Goal: Answer question/provide support: Share knowledge or assist other users

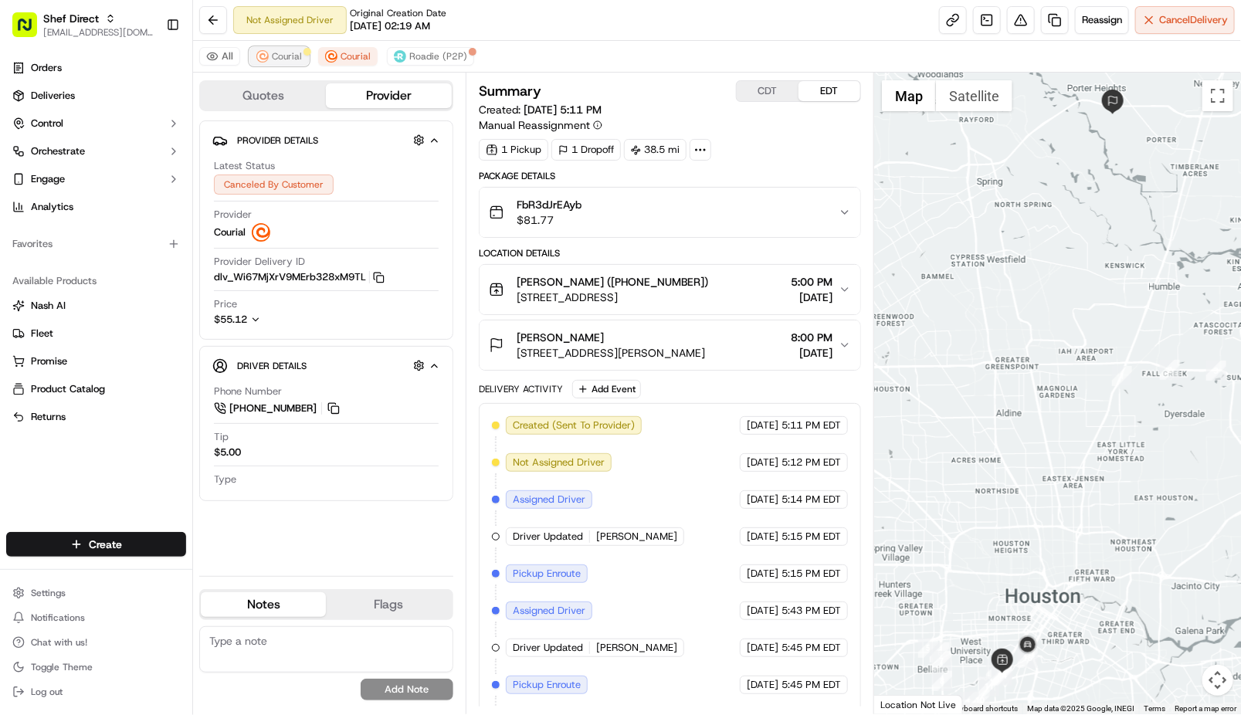
click at [282, 56] on span "Courial" at bounding box center [287, 56] width 30 height 12
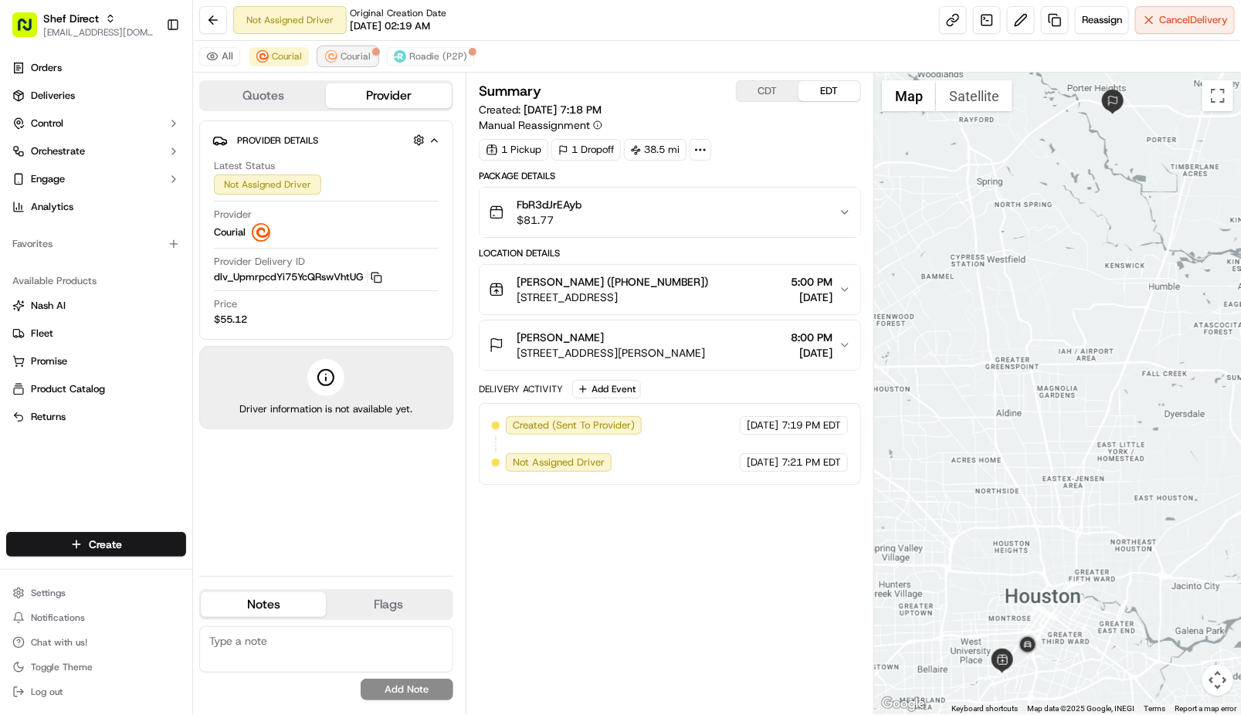
click at [354, 54] on span "Courial" at bounding box center [355, 56] width 30 height 12
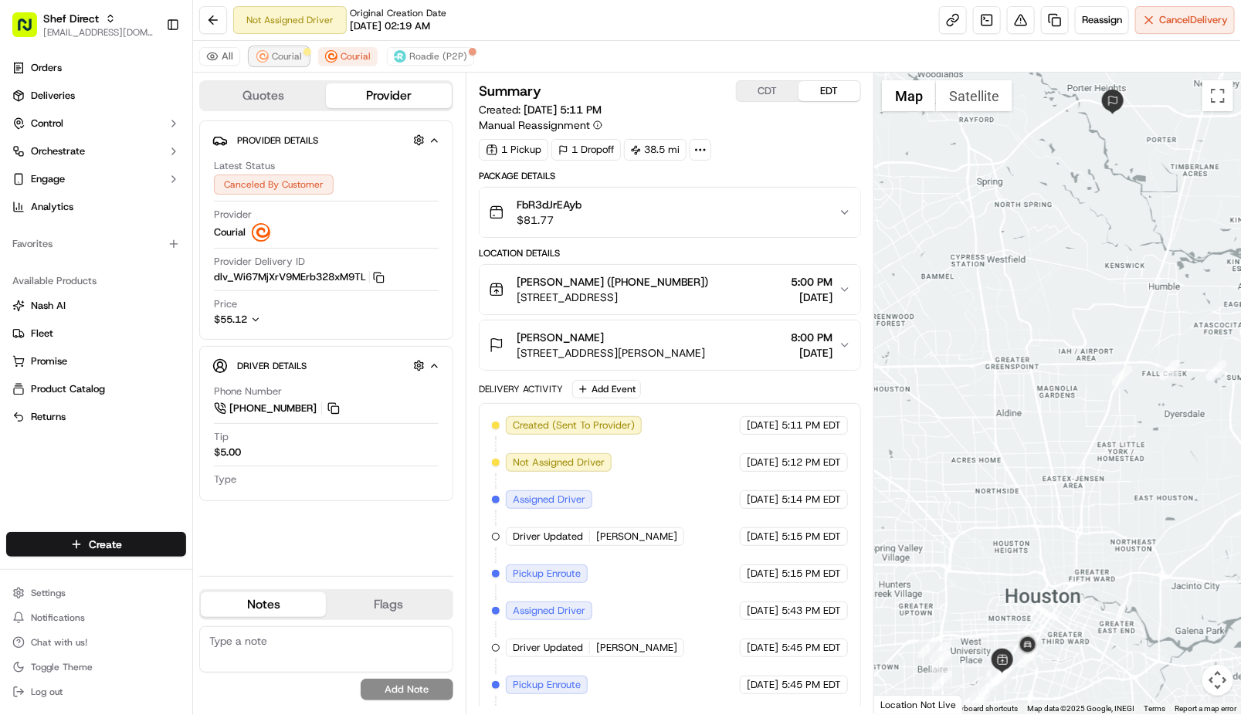
click at [279, 63] on button "Courial" at bounding box center [278, 56] width 59 height 19
click at [338, 68] on div "All Courial Courial Roadie (P2P)" at bounding box center [717, 57] width 1048 height 32
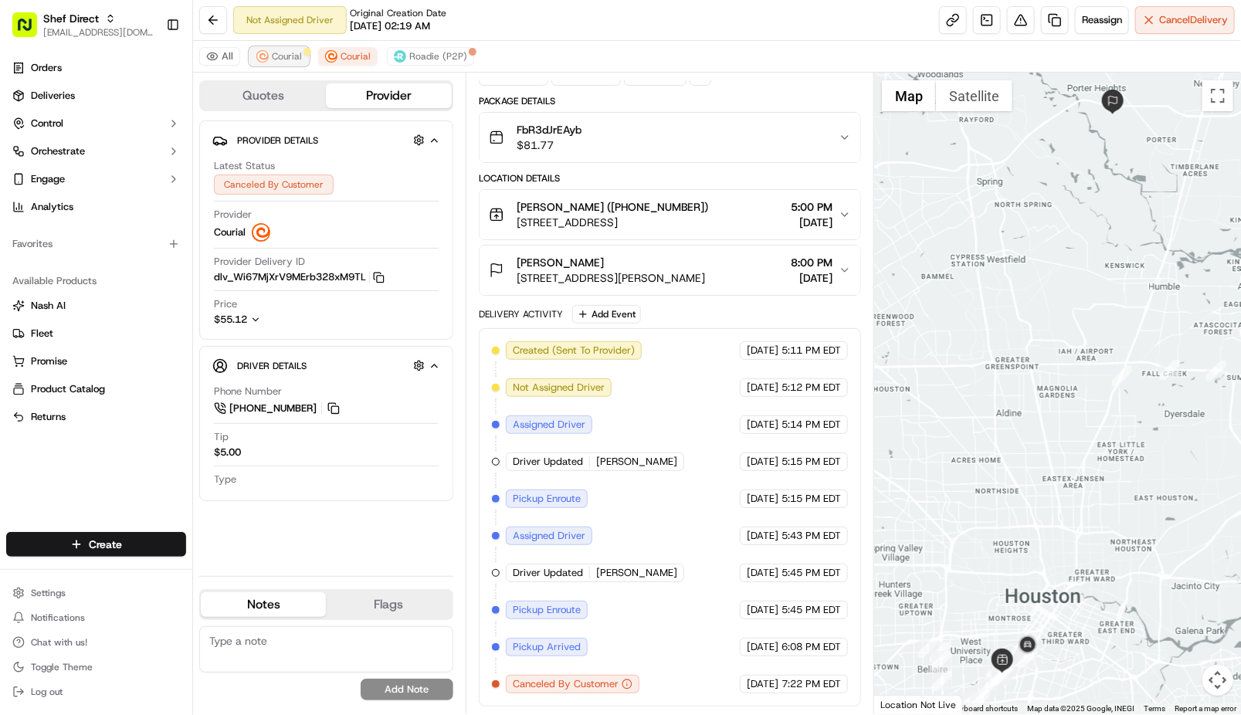
click at [275, 56] on span "Courial" at bounding box center [287, 56] width 30 height 12
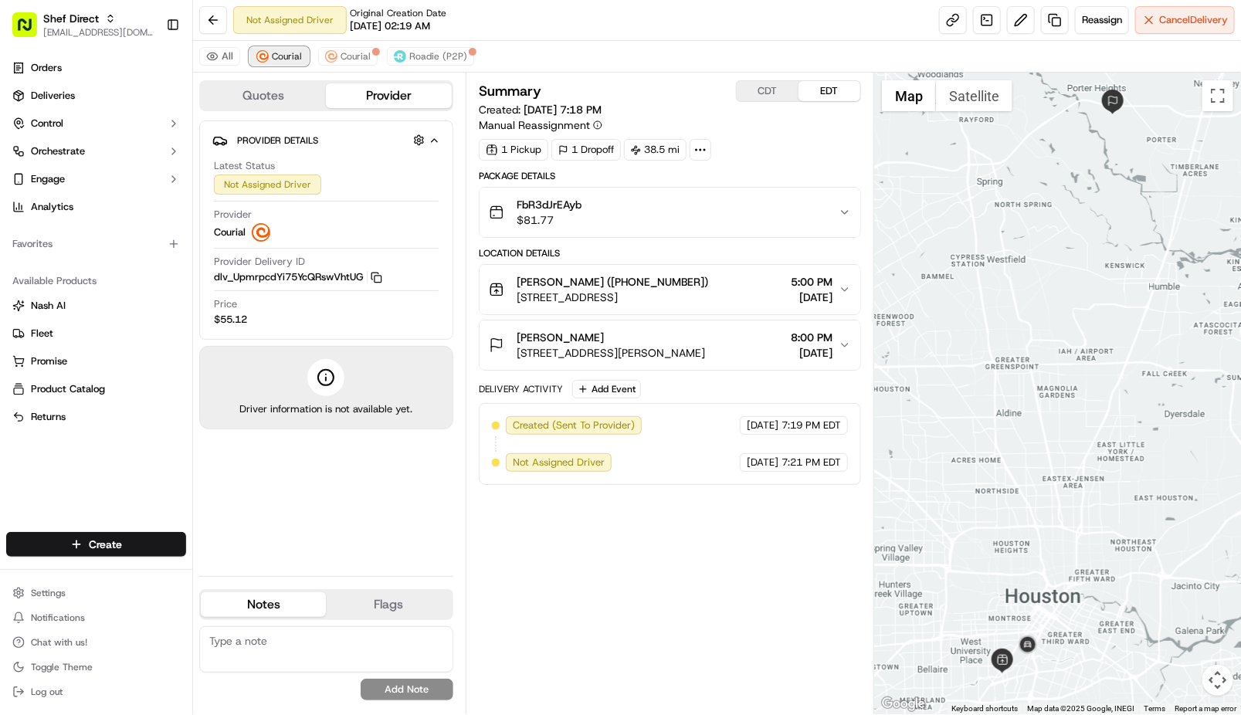
scroll to position [0, 0]
click at [336, 648] on textarea at bounding box center [326, 649] width 254 height 46
paste textarea "**Caller Information: Merchant **Reason for Call: order has still not yet been …"
type textarea "**Caller Information: Merchant **Reason for Call: order has still not yet been …"
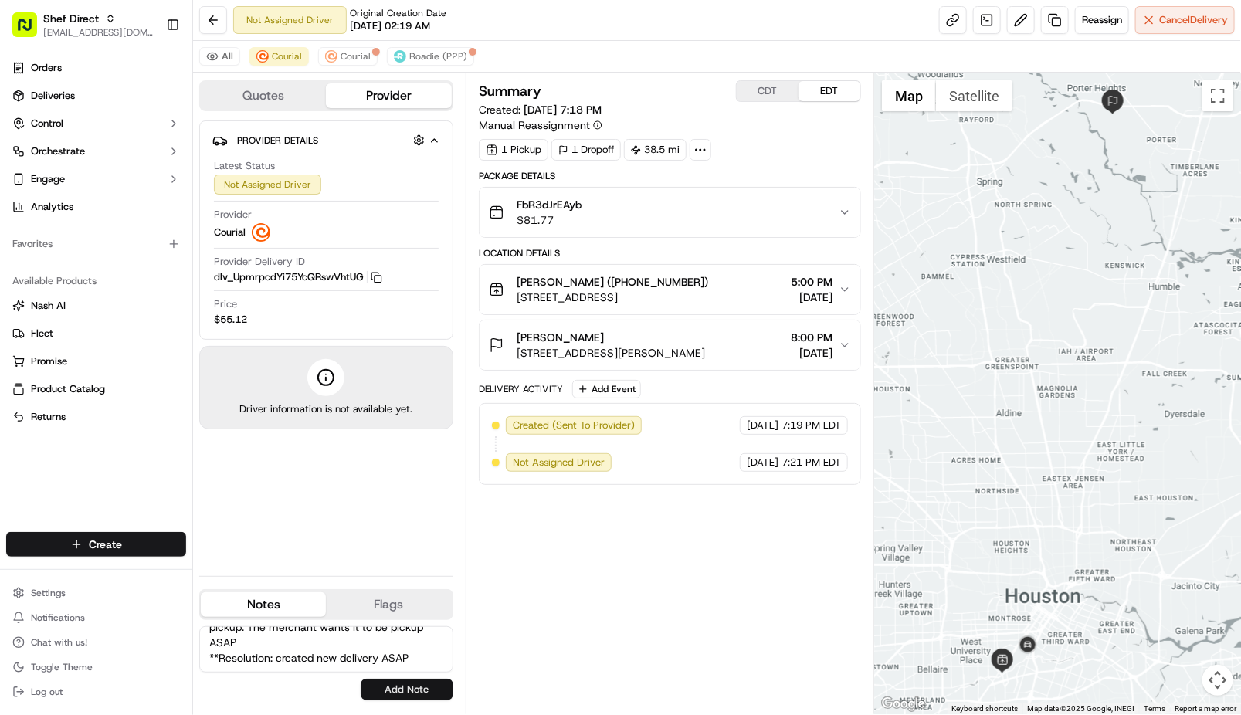
click at [425, 686] on button "Add Note" at bounding box center [407, 690] width 93 height 22
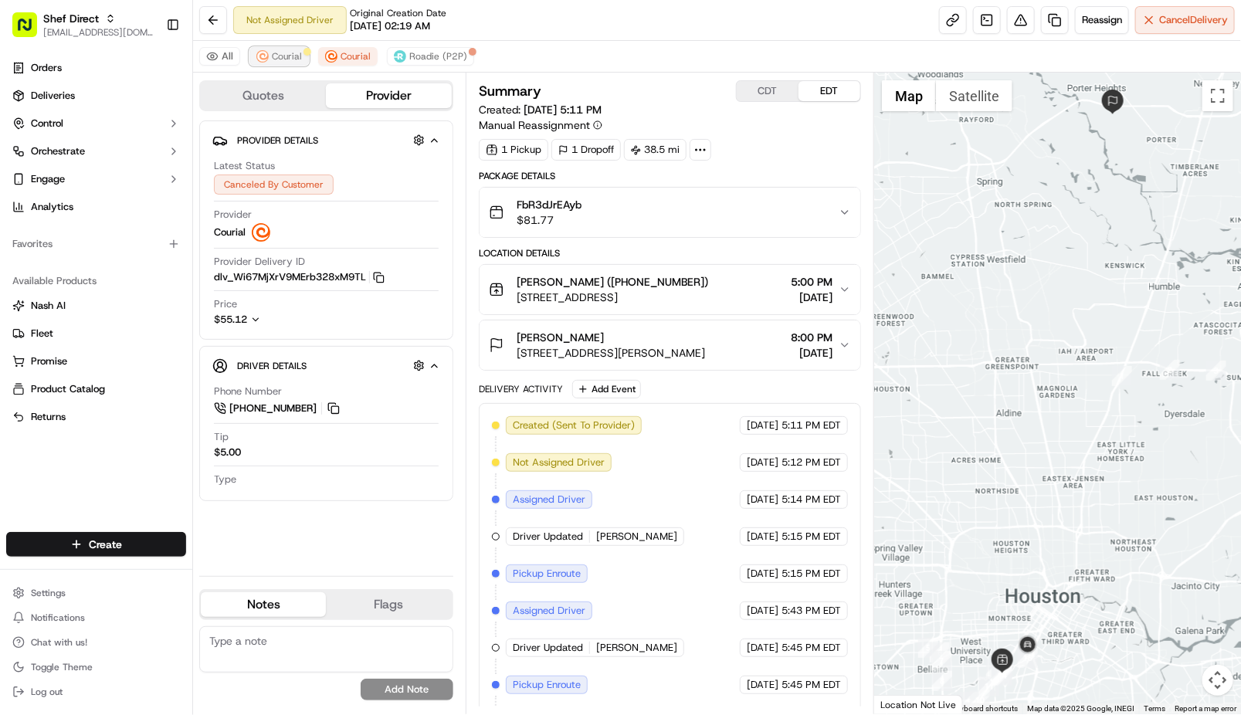
click at [278, 54] on span "Courial" at bounding box center [287, 56] width 30 height 12
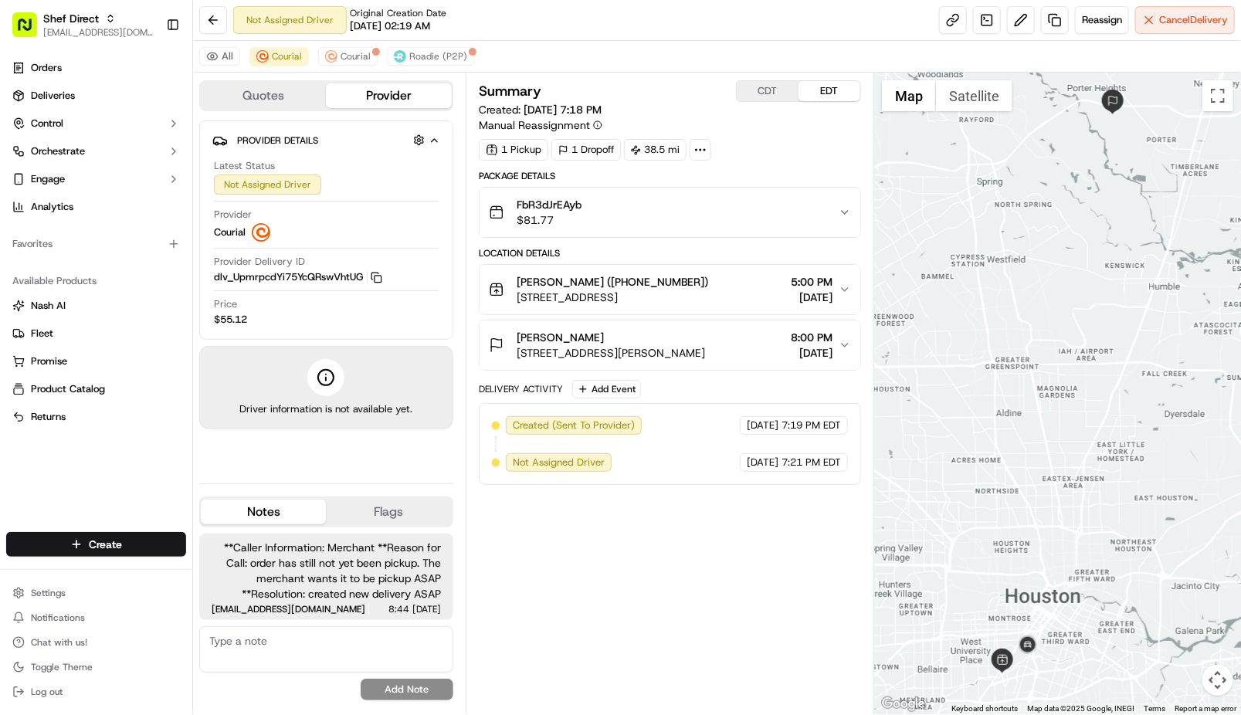
click at [705, 346] on span "[STREET_ADDRESS][PERSON_NAME]" at bounding box center [610, 352] width 188 height 15
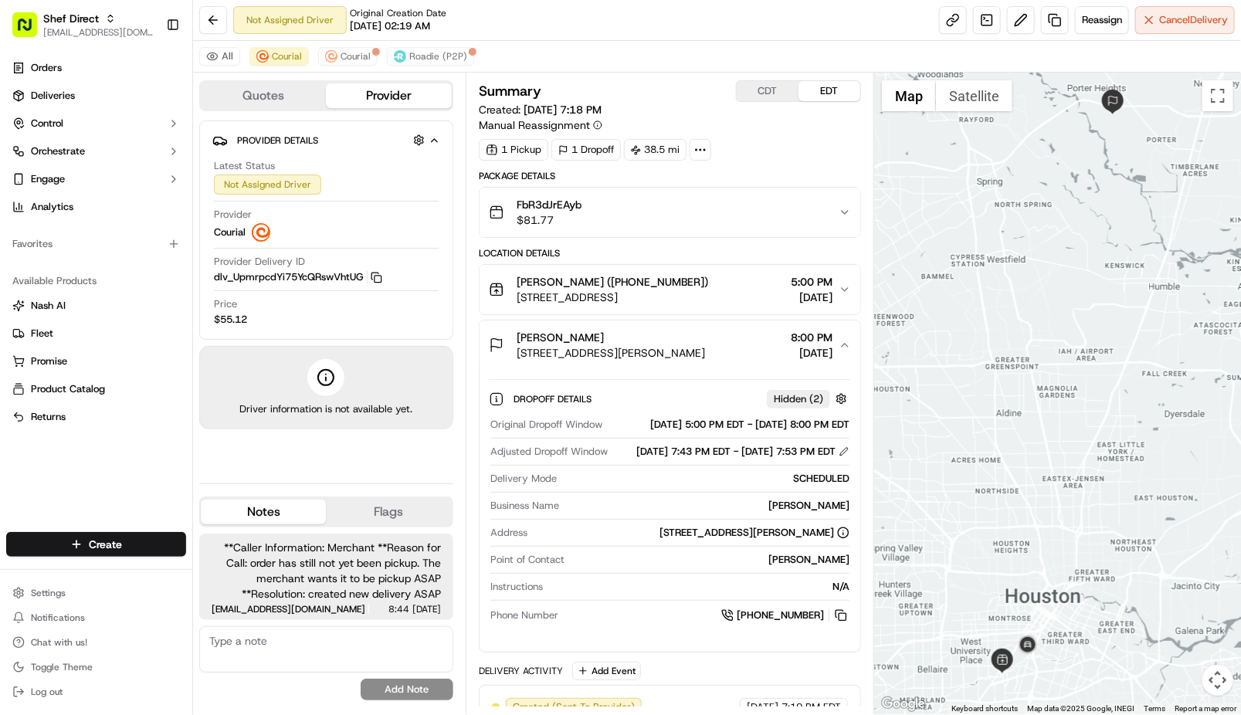
click at [705, 350] on span "[STREET_ADDRESS][PERSON_NAME]" at bounding box center [610, 352] width 188 height 15
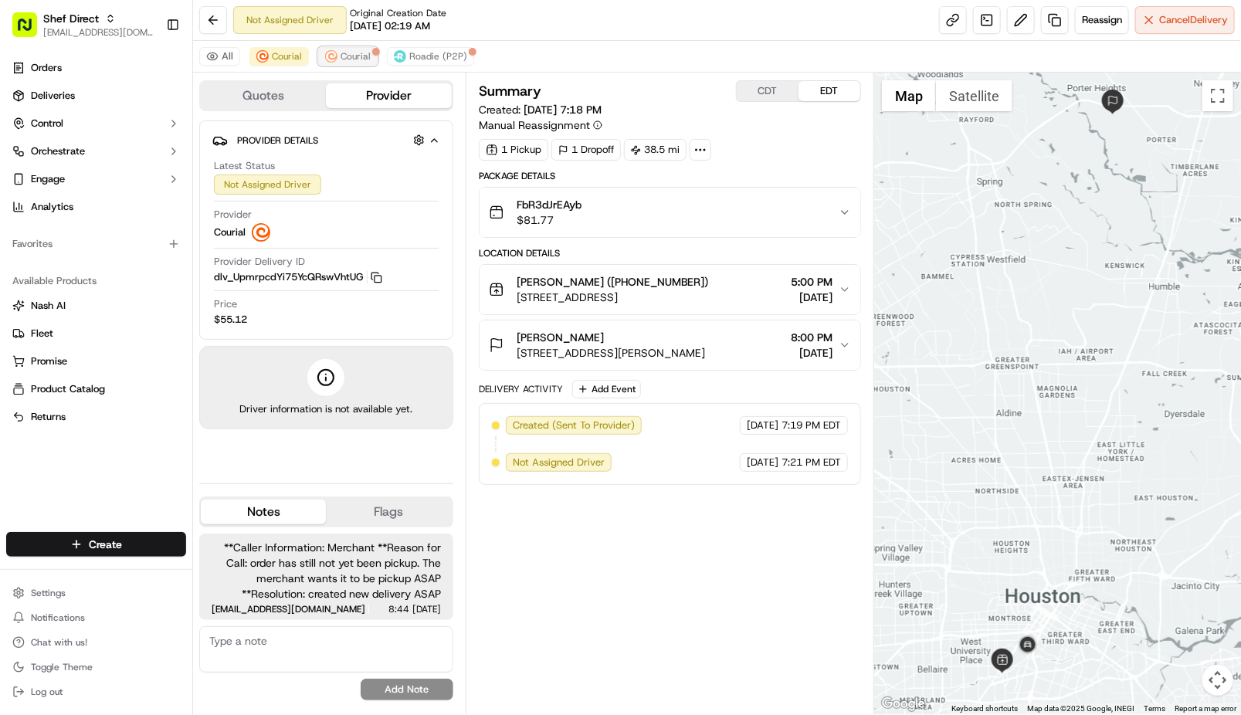
click at [350, 50] on span "Courial" at bounding box center [355, 56] width 30 height 12
